Goal: Transaction & Acquisition: Purchase product/service

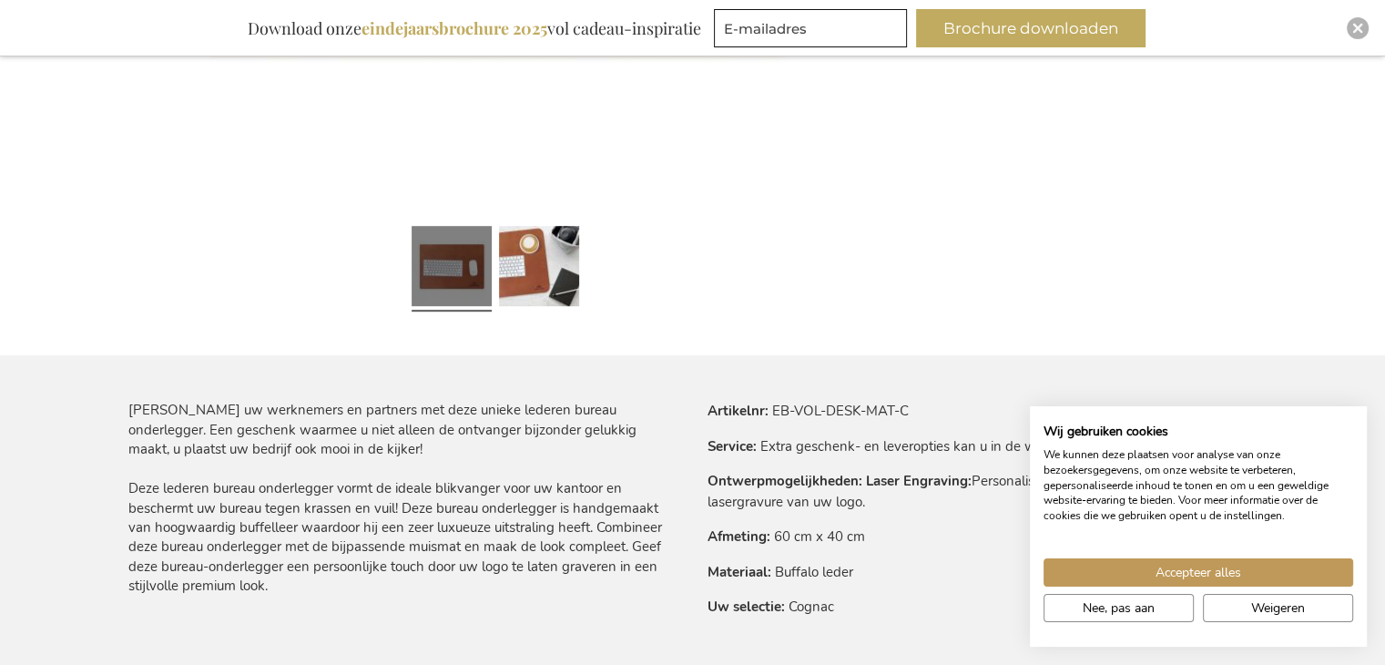
scroll to position [821, 0]
click at [1246, 568] on button "Accepteer alles" at bounding box center [1199, 572] width 310 height 28
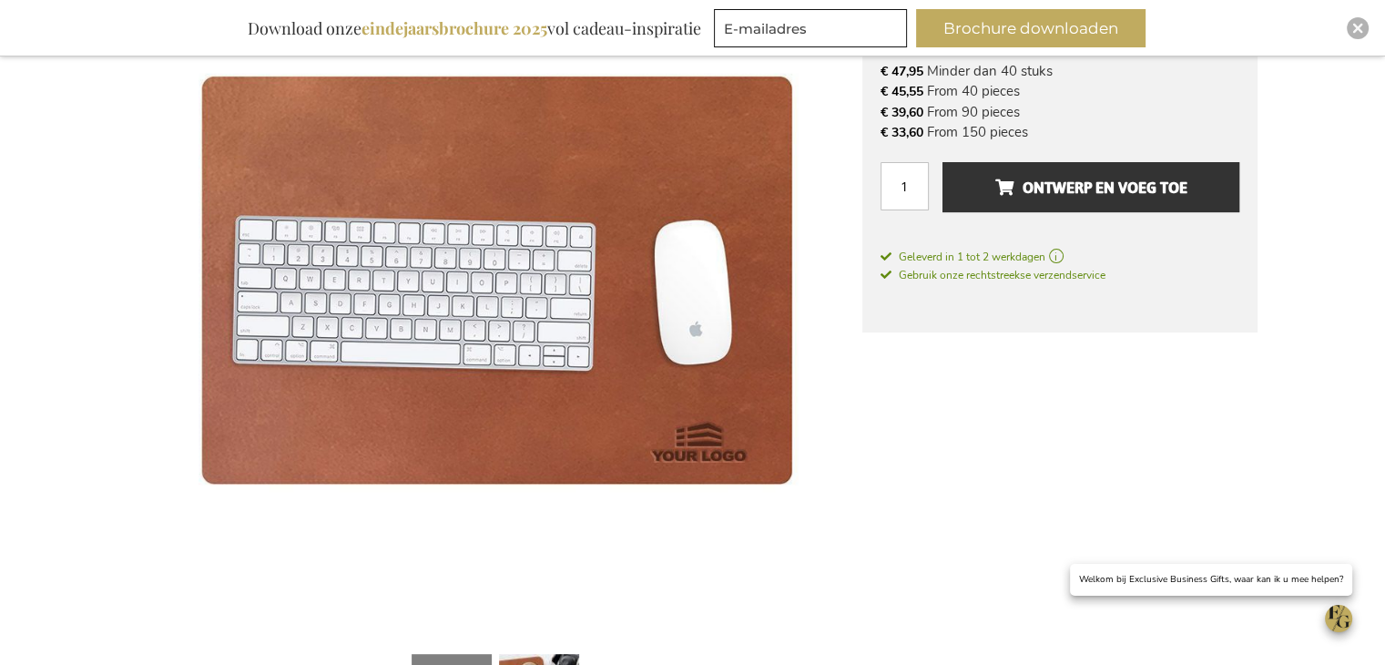
scroll to position [274, 0]
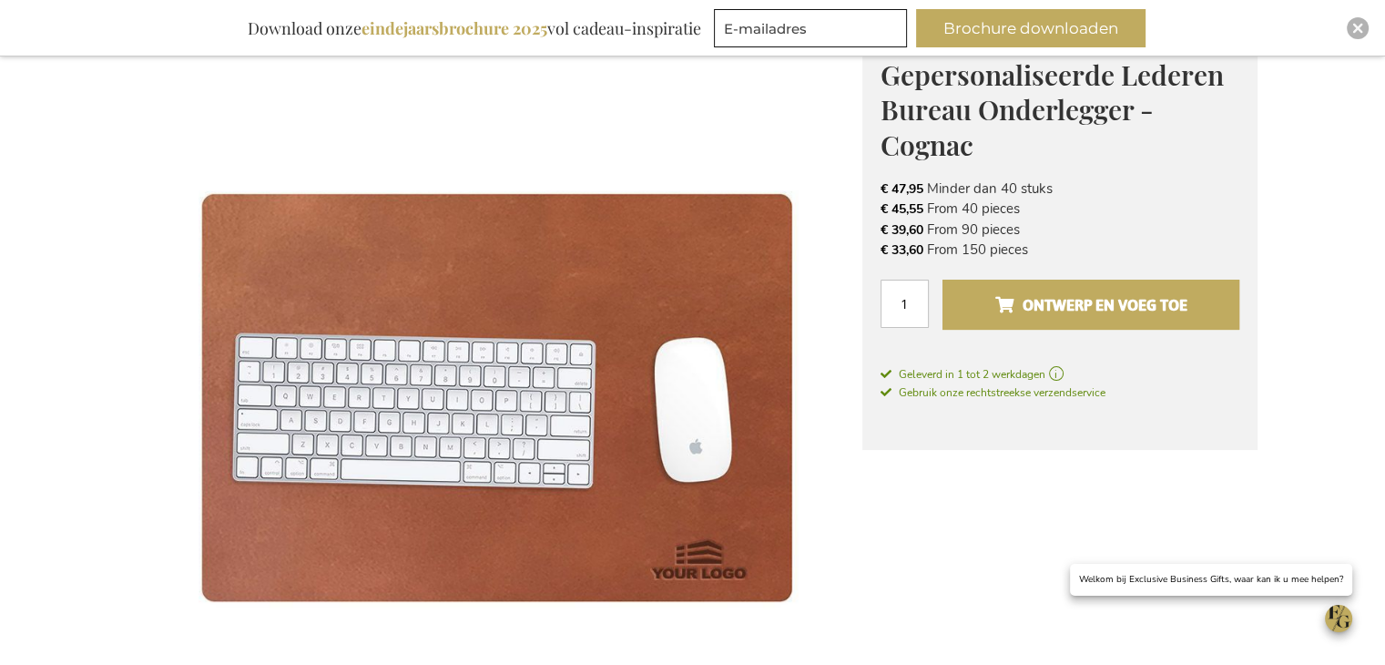
click at [1142, 296] on span "Ontwerp en voeg toe" at bounding box center [1091, 305] width 192 height 29
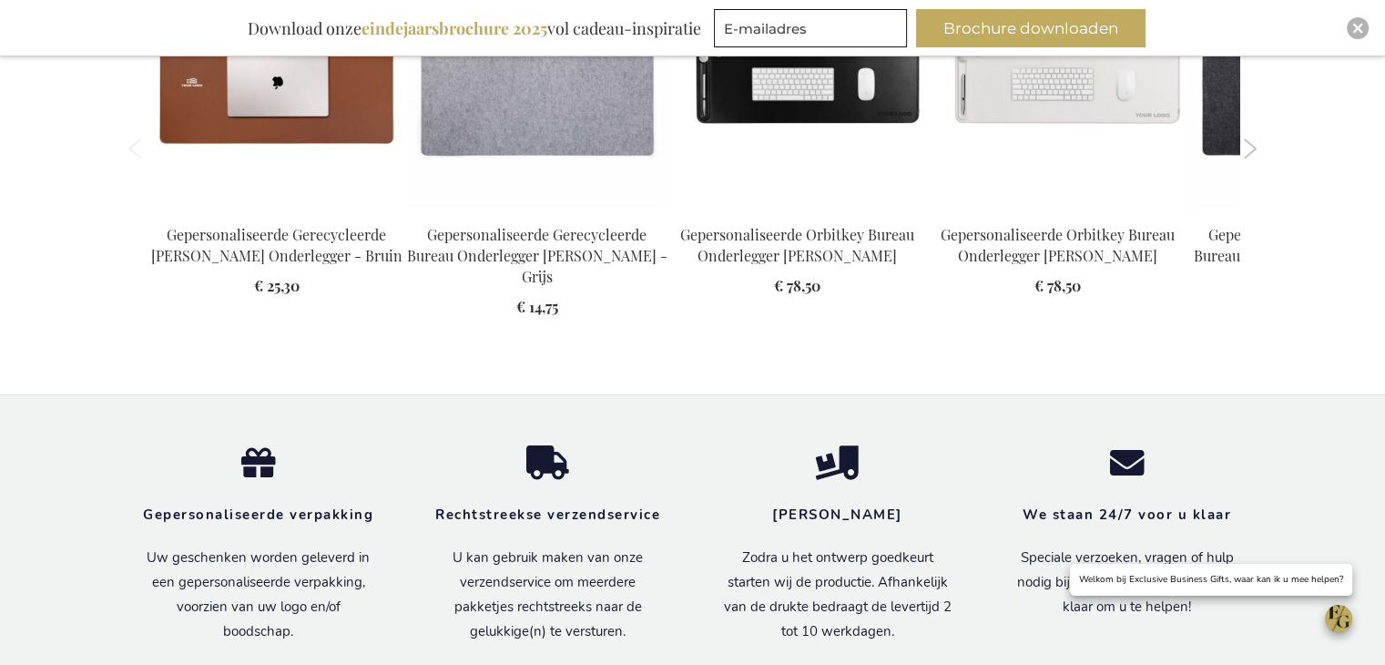
scroll to position [2642, 0]
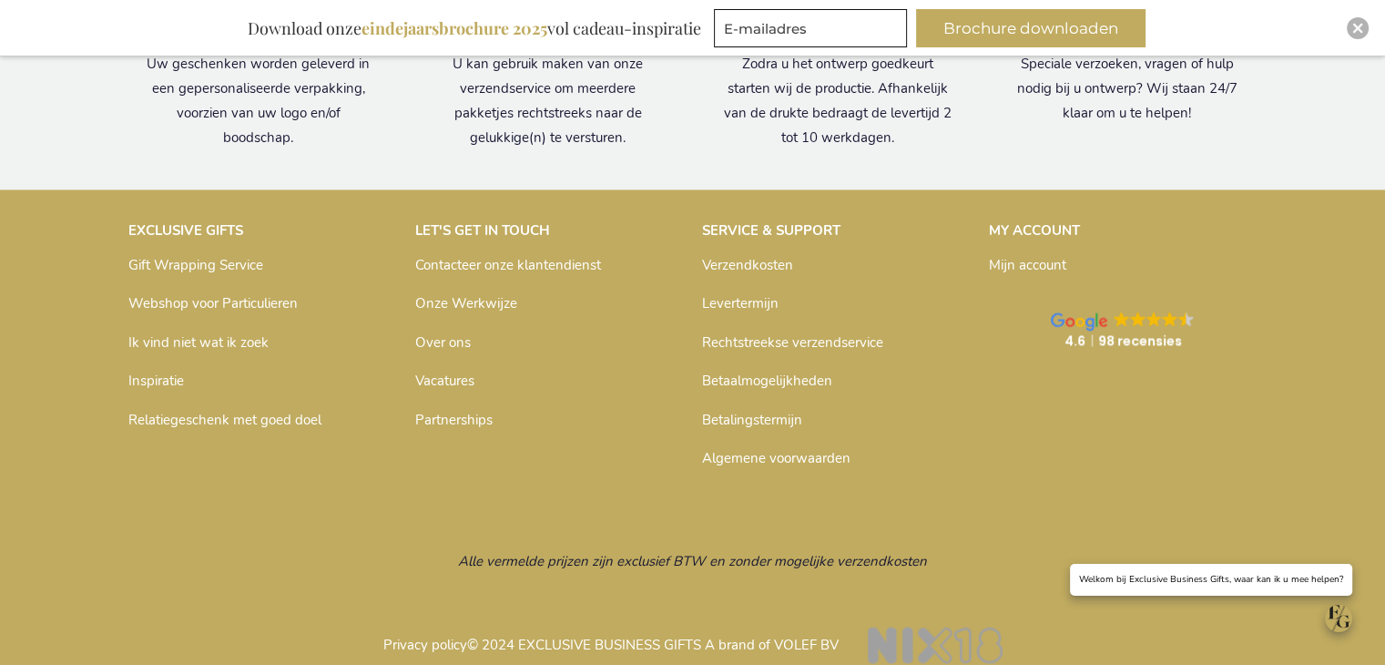
click at [474, 294] on link "Onze Werkwijze" at bounding box center [466, 303] width 102 height 18
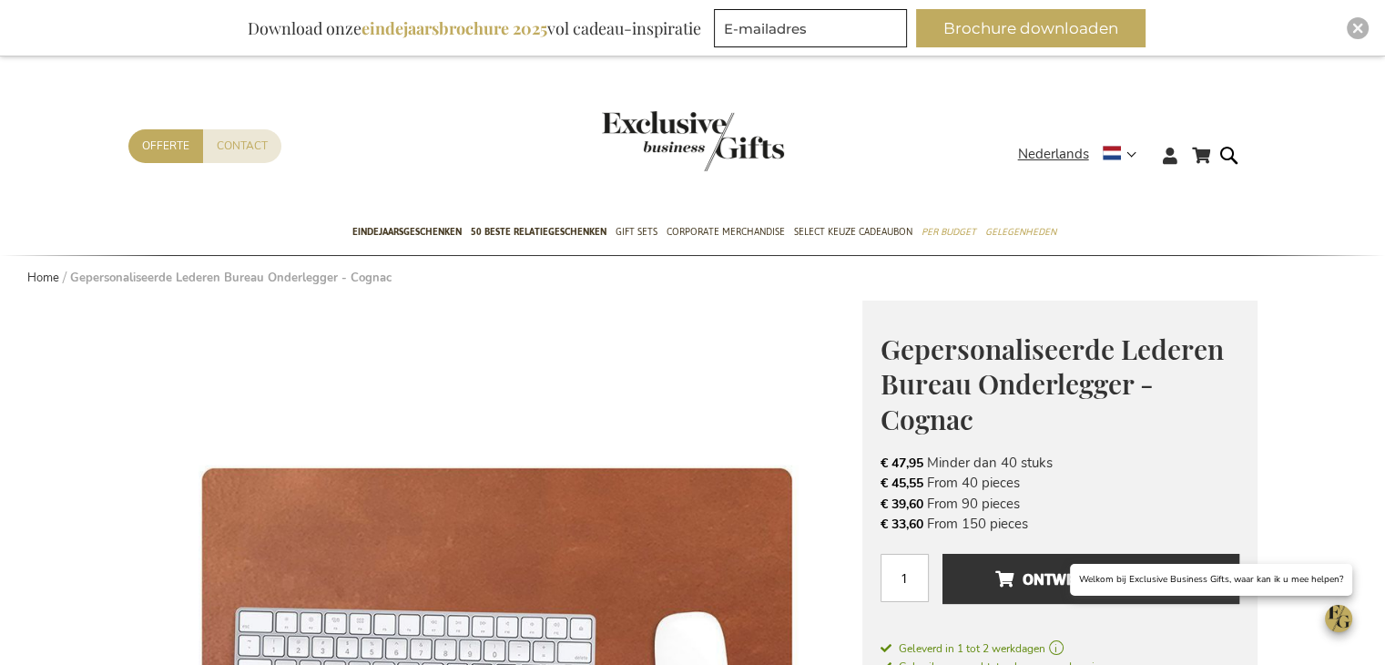
scroll to position [2642, 0]
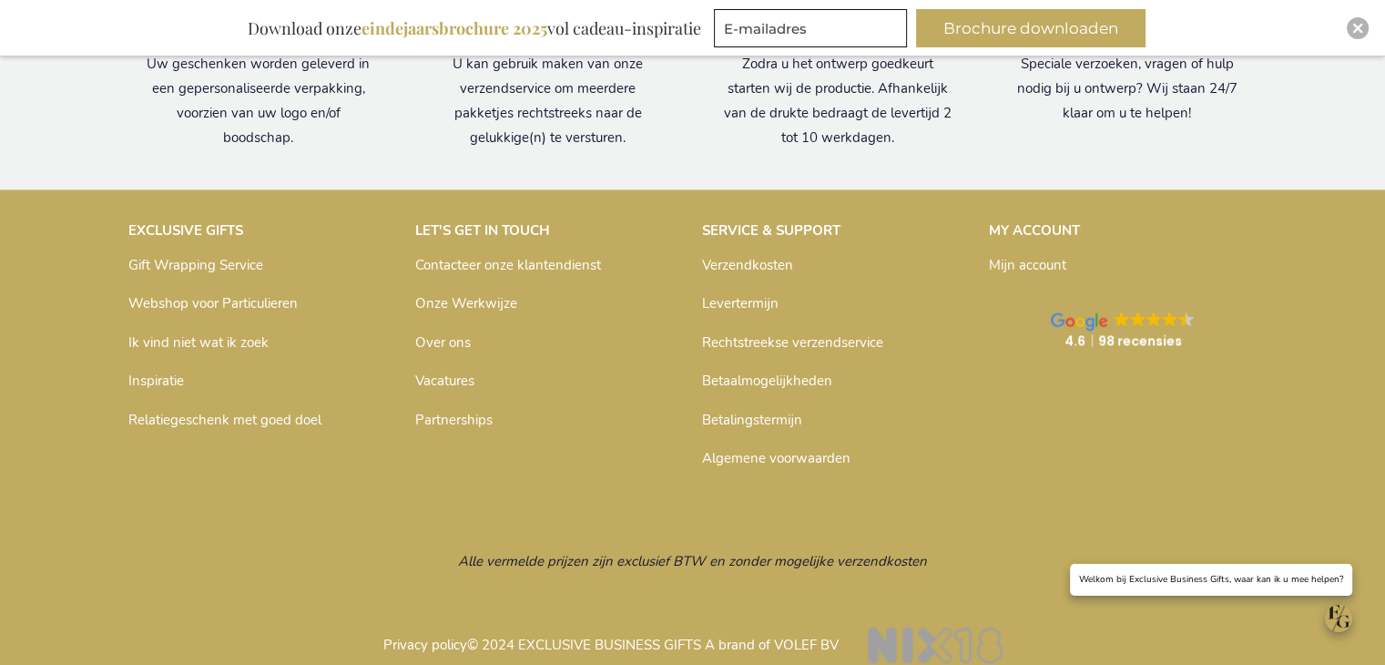
click at [747, 449] on link "Algemene voorwaarden" at bounding box center [776, 458] width 148 height 18
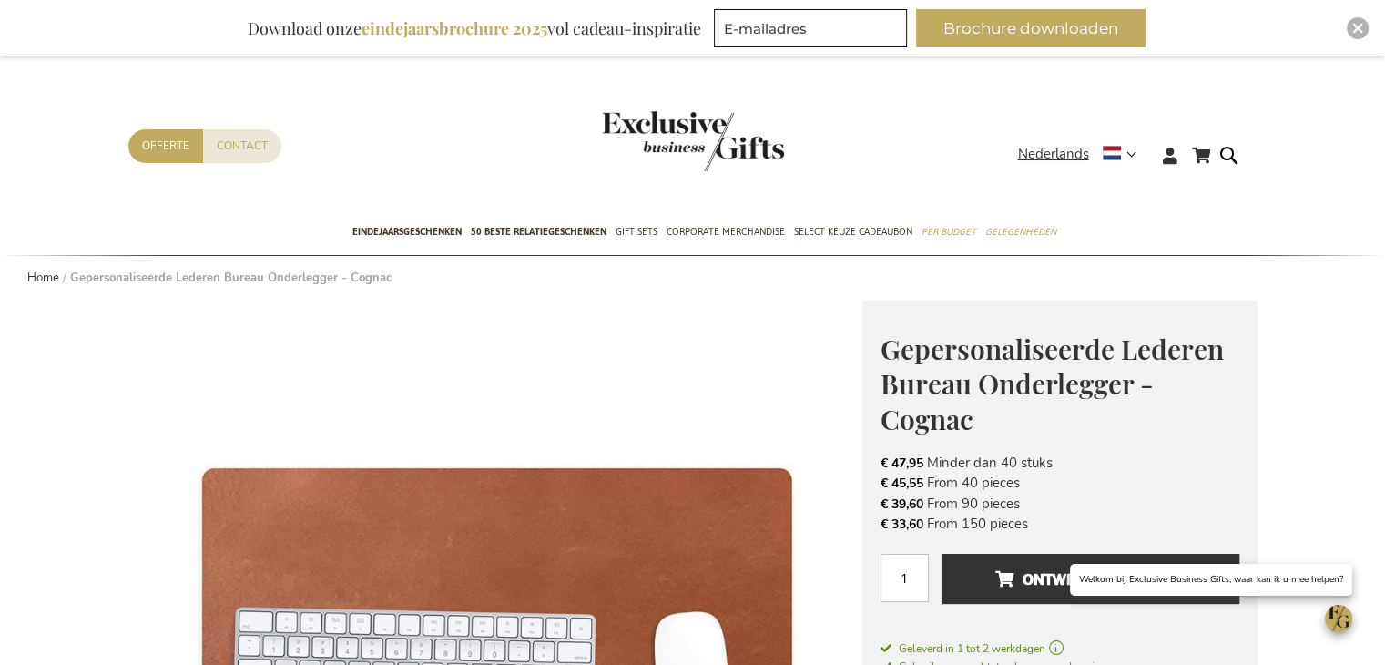
scroll to position [2642, 0]
